Goal: Transaction & Acquisition: Purchase product/service

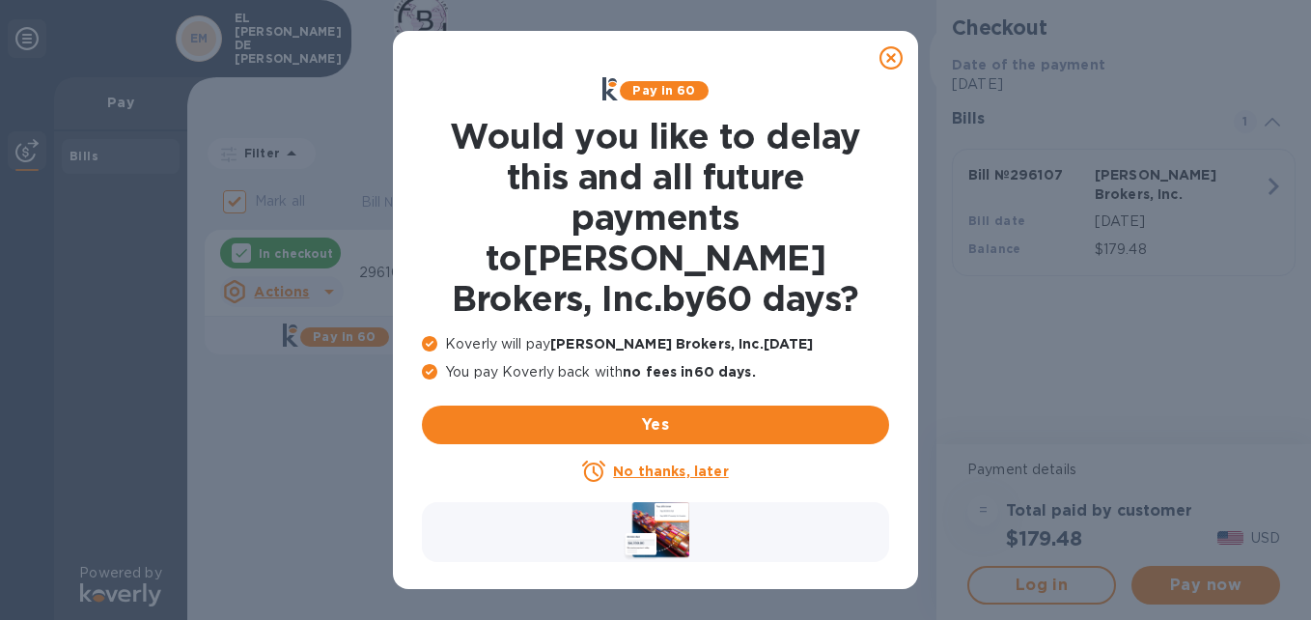
click at [896, 57] on icon at bounding box center [890, 57] width 23 height 23
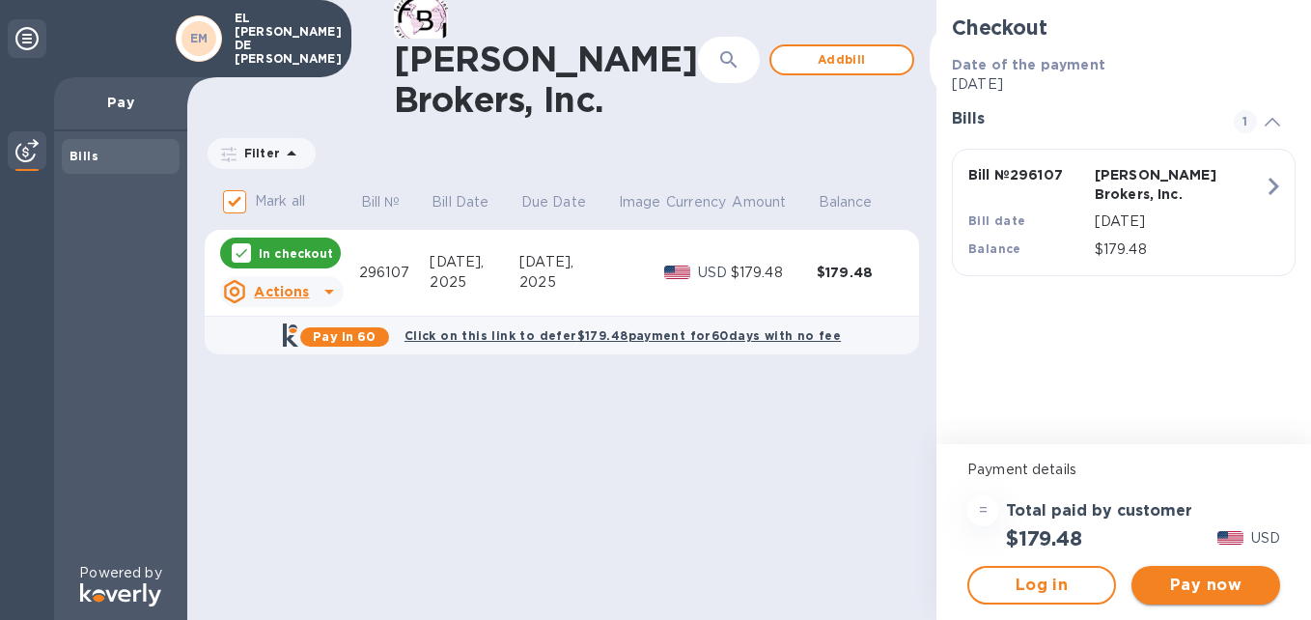
click at [1217, 589] on span "Pay now" at bounding box center [1206, 584] width 118 height 23
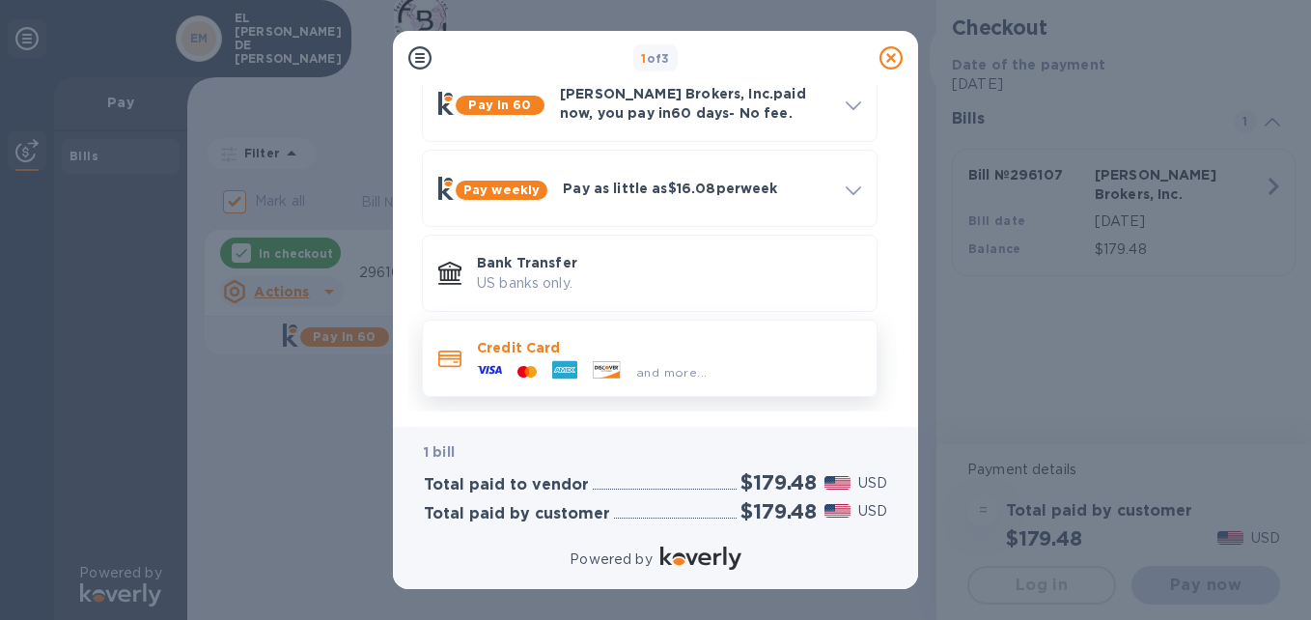
scroll to position [104, 0]
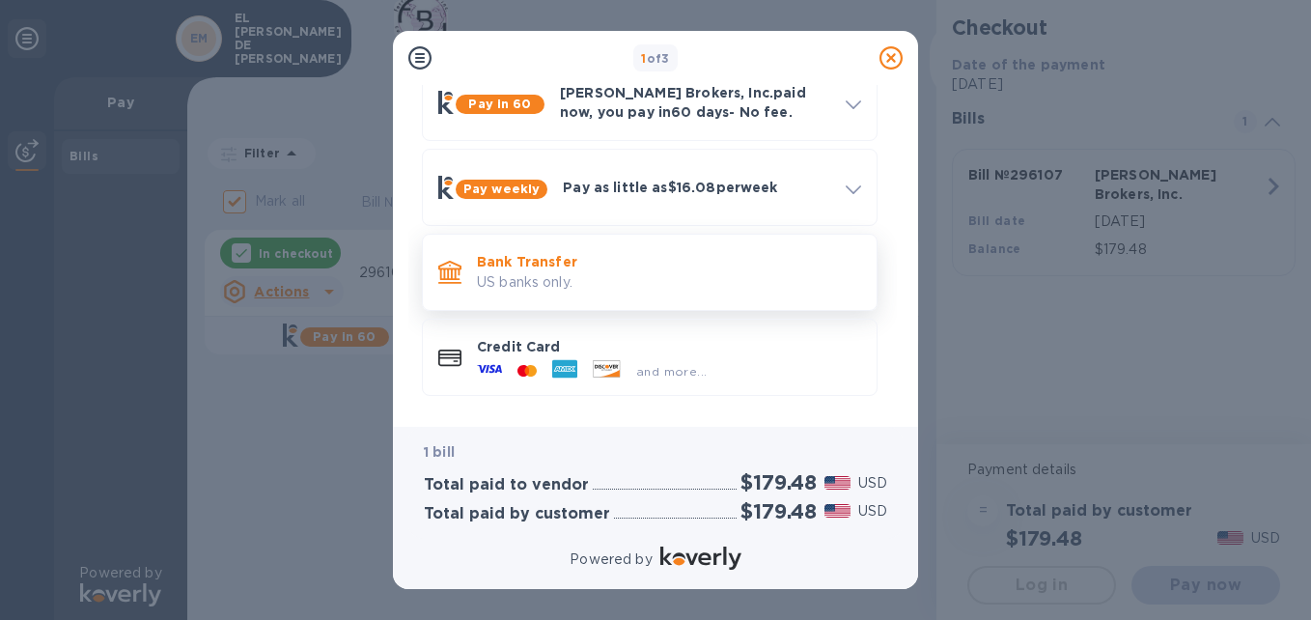
click at [652, 267] on p "Bank Transfer" at bounding box center [669, 261] width 384 height 19
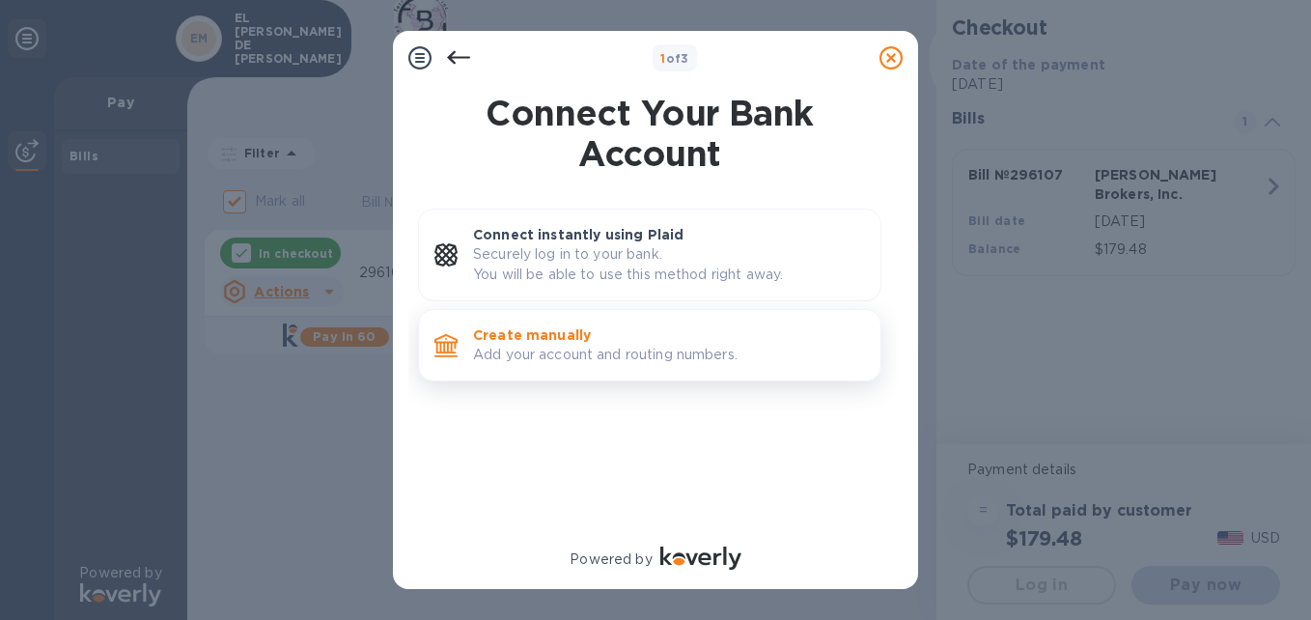
click at [629, 345] on p "Add your account and routing numbers." at bounding box center [669, 355] width 392 height 20
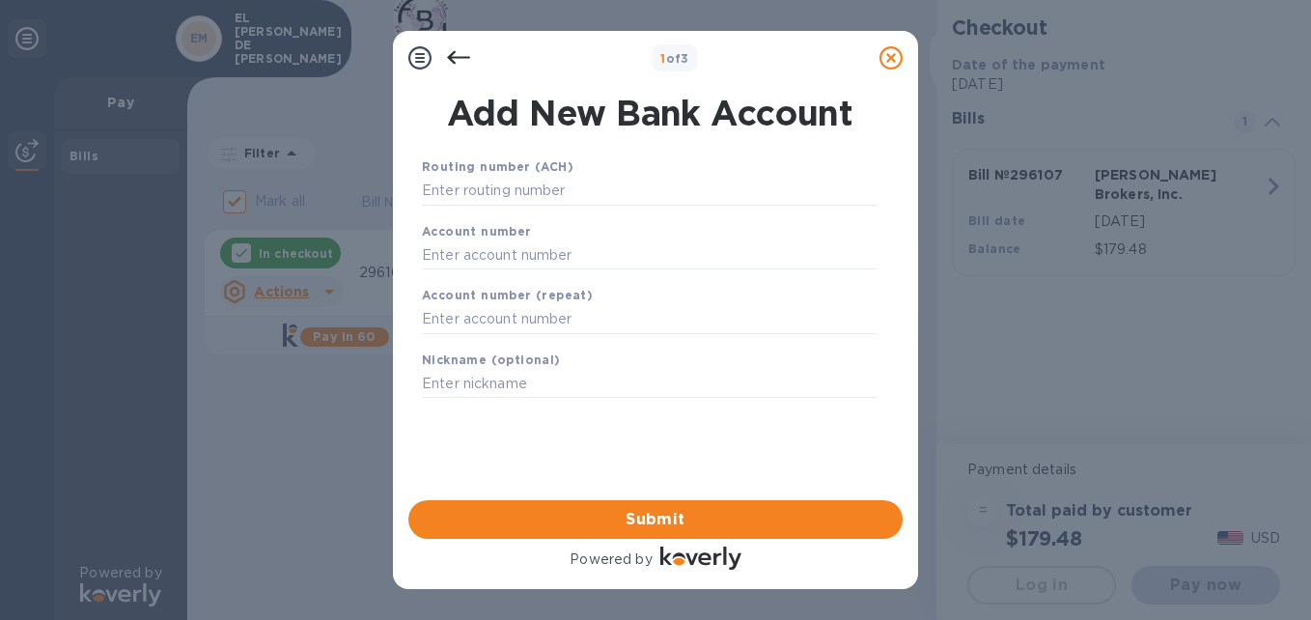
click at [579, 165] on div "Routing number (ACH)" at bounding box center [649, 181] width 471 height 65
click at [572, 186] on input "text" at bounding box center [650, 191] width 456 height 29
click at [574, 192] on input "text" at bounding box center [650, 191] width 456 height 29
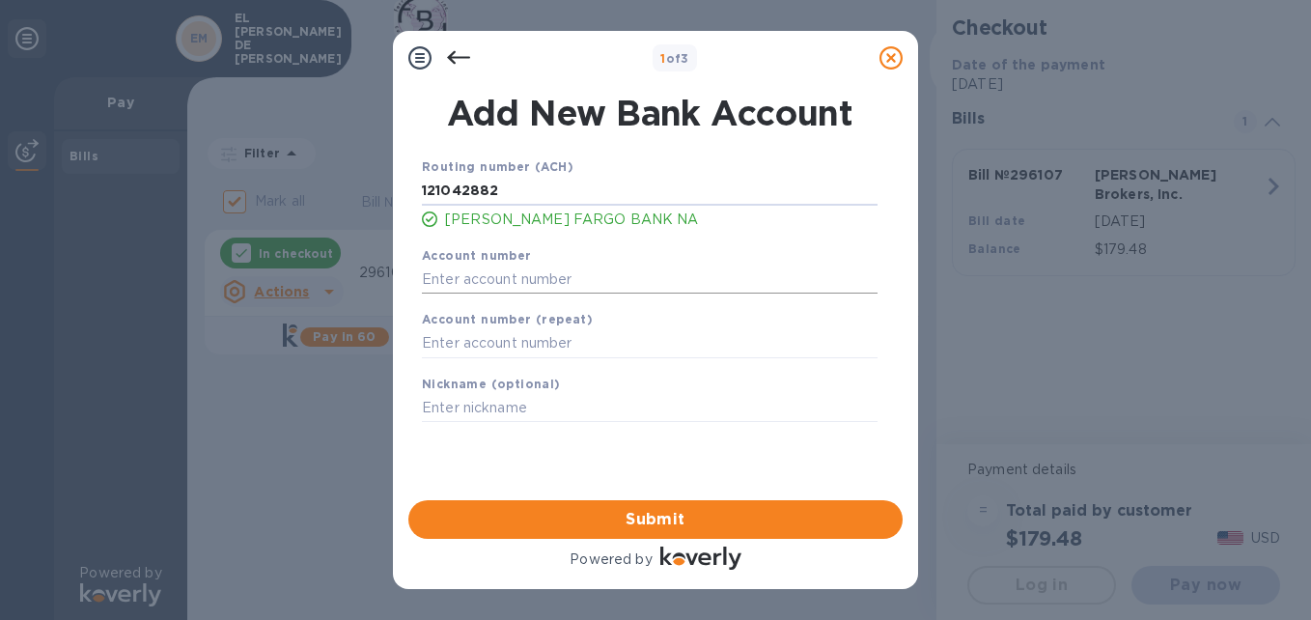
type input "121042882"
click at [667, 280] on input "text" at bounding box center [650, 278] width 456 height 29
type input "1376638555"
click at [658, 357] on input "text" at bounding box center [650, 343] width 456 height 29
type input "1376638555"
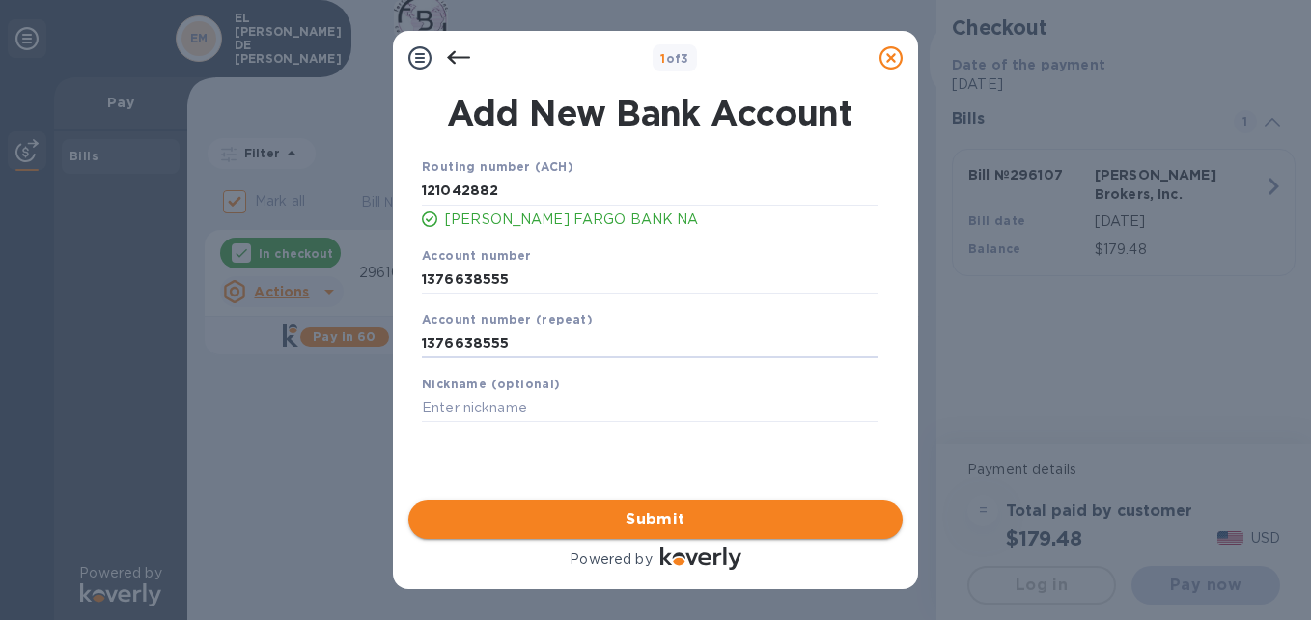
click at [661, 521] on span "Submit" at bounding box center [655, 519] width 463 height 23
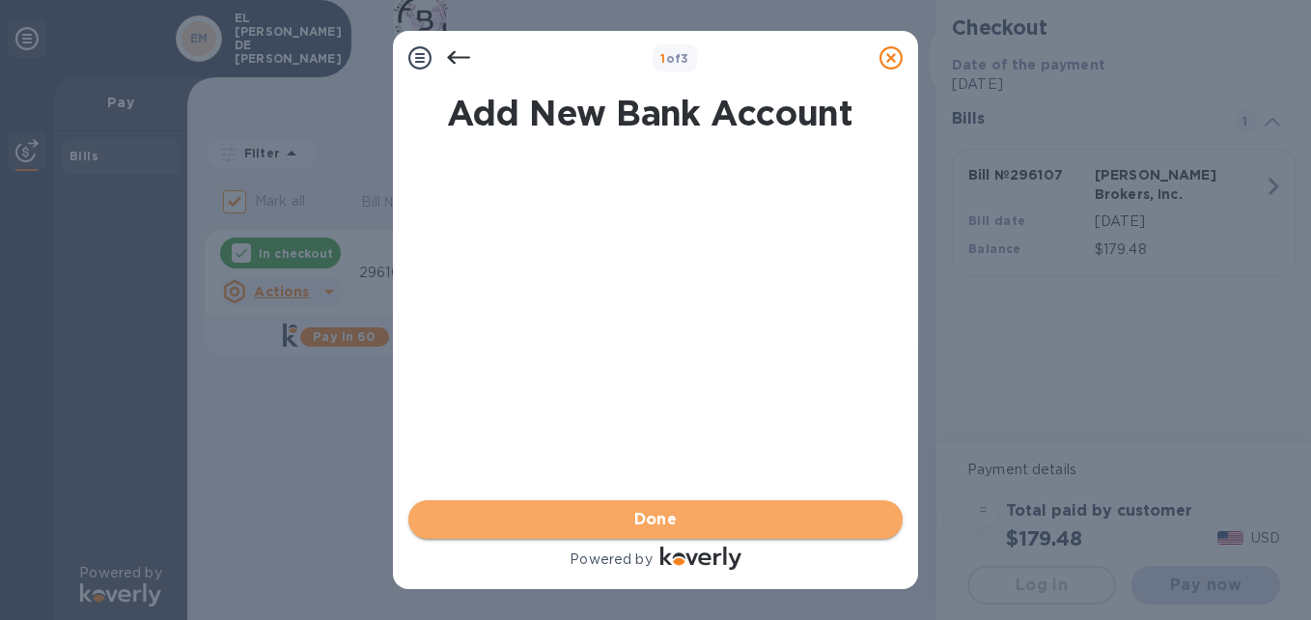
click at [677, 513] on span "Done" at bounding box center [655, 519] width 43 height 23
